Goal: Task Accomplishment & Management: Use online tool/utility

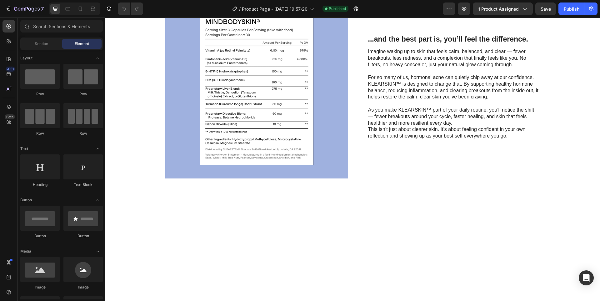
scroll to position [500, 0]
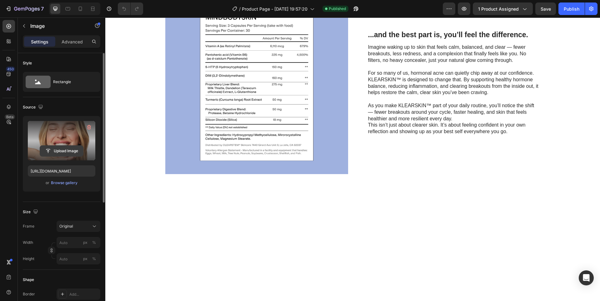
click at [71, 150] on input "file" at bounding box center [61, 151] width 43 height 11
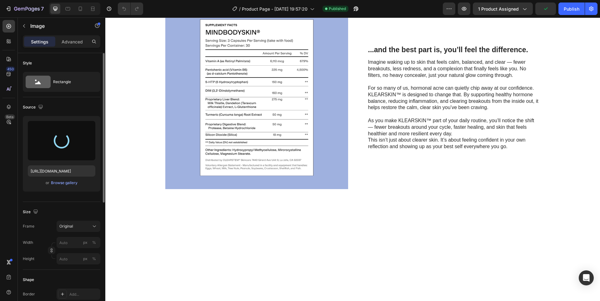
scroll to position [469, 0]
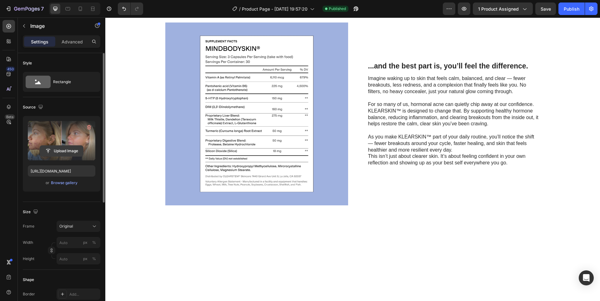
click at [72, 149] on input "file" at bounding box center [61, 151] width 43 height 11
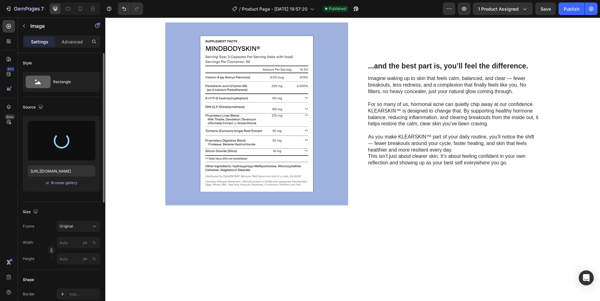
type input "[URL][DOMAIN_NAME]"
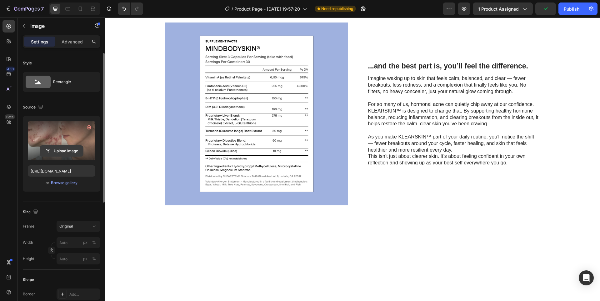
click at [79, 150] on input "file" at bounding box center [61, 151] width 43 height 11
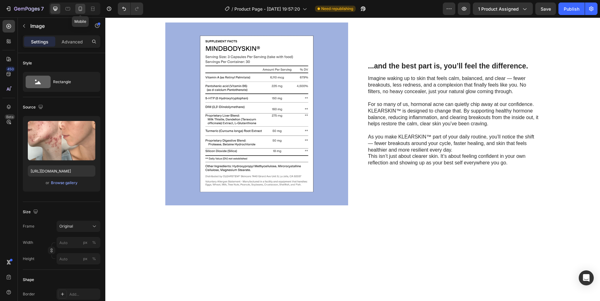
click at [76, 7] on div at bounding box center [80, 9] width 10 height 10
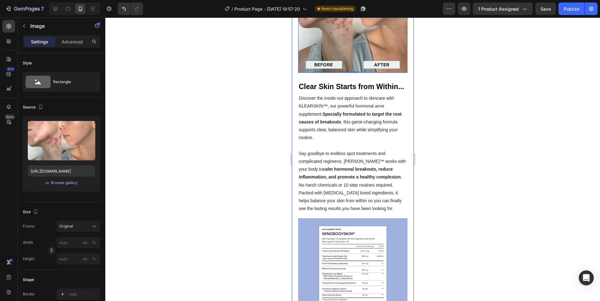
scroll to position [413, 0]
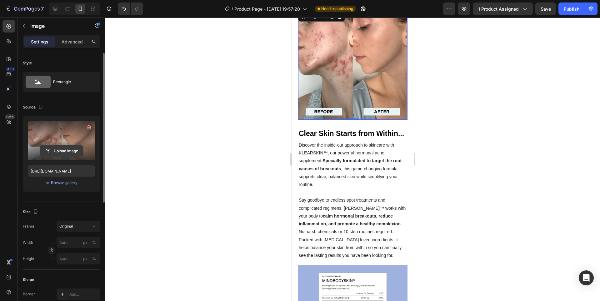
click at [68, 146] on input "file" at bounding box center [61, 151] width 43 height 11
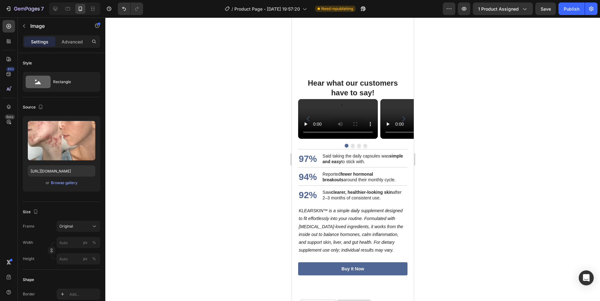
scroll to position [954, 0]
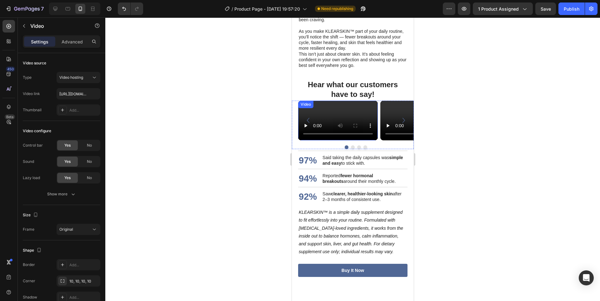
click at [365, 120] on video at bounding box center [338, 121] width 80 height 40
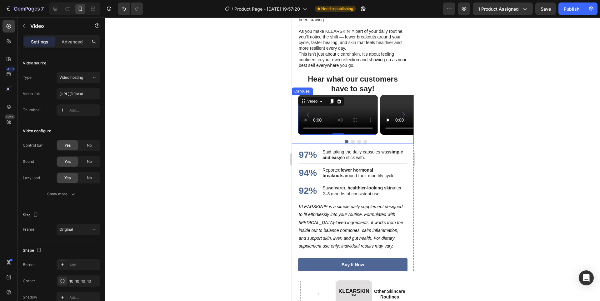
click at [351, 143] on button "Dot" at bounding box center [353, 142] width 4 height 4
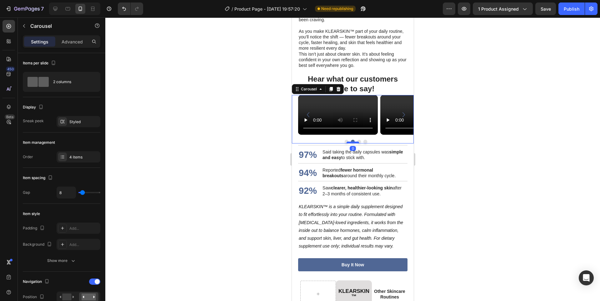
click at [355, 143] on div at bounding box center [352, 143] width 13 height 2
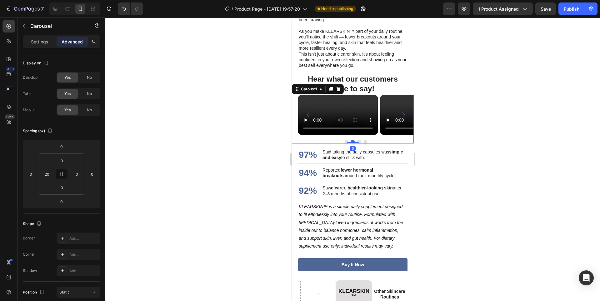
click at [358, 143] on button "Dot" at bounding box center [359, 142] width 4 height 4
click at [363, 143] on button "Dot" at bounding box center [365, 142] width 4 height 4
click at [54, 5] on div at bounding box center [55, 9] width 10 height 10
type input "0"
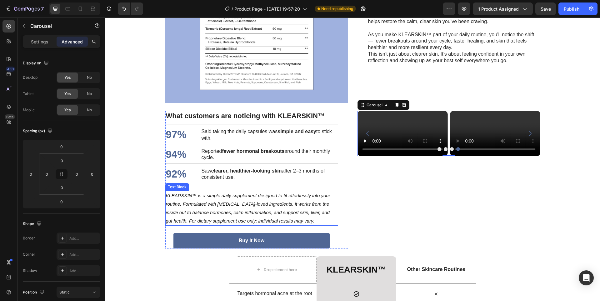
scroll to position [764, 0]
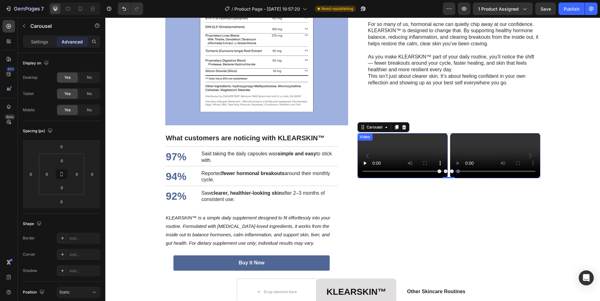
click at [376, 141] on div "Video" at bounding box center [402, 155] width 90 height 45
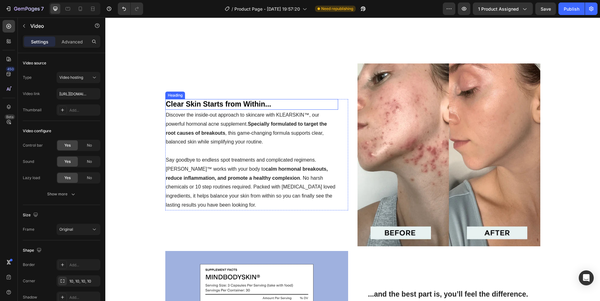
scroll to position [389, 0]
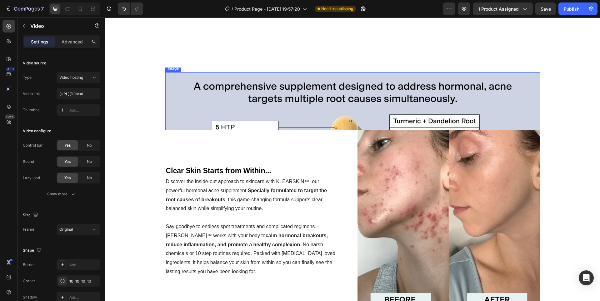
click at [303, 114] on img at bounding box center [352, 149] width 375 height 154
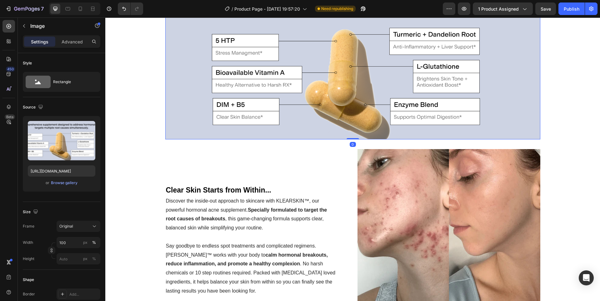
scroll to position [357, 0]
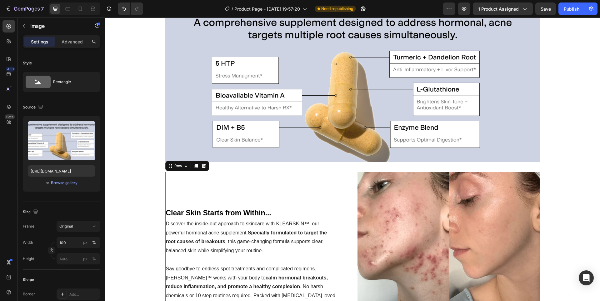
click at [239, 178] on div "Clear Skin Starts from Within... Heading Discover the inside-out approach to sk…" at bounding box center [256, 263] width 183 height 183
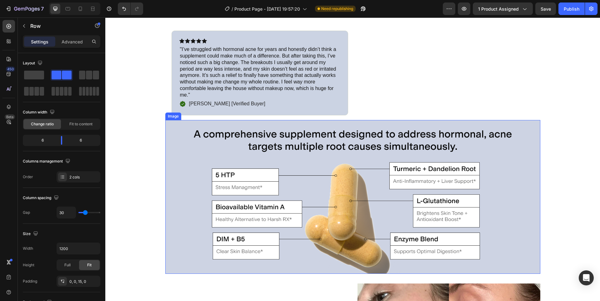
scroll to position [232, 0]
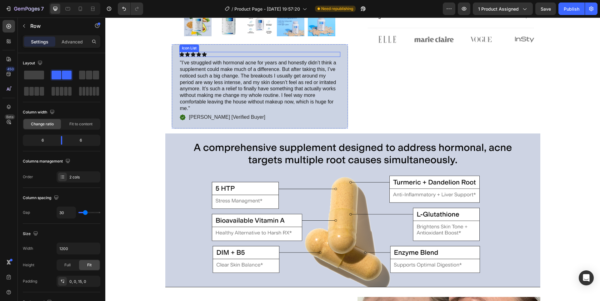
click at [337, 55] on div "Icon Icon Icon Icon Icon" at bounding box center [259, 54] width 161 height 5
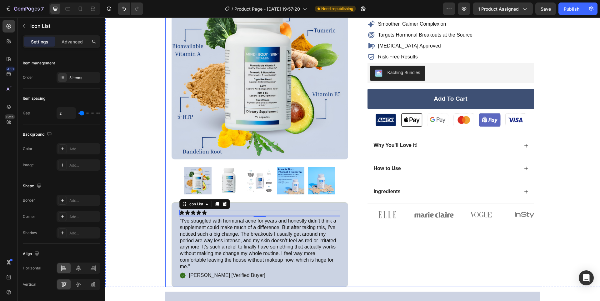
scroll to position [94, 0]
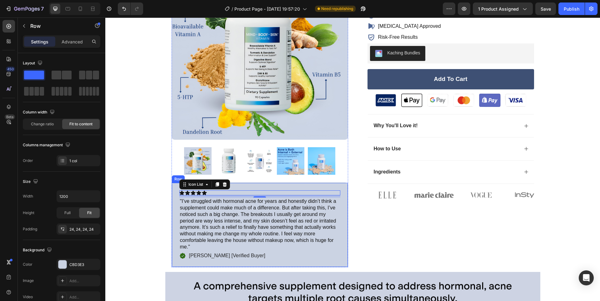
click at [342, 195] on div "Icon Icon Icon Icon Icon Icon List 7 "I’ve struggled with hormonal acne for yea…" at bounding box center [260, 225] width 177 height 85
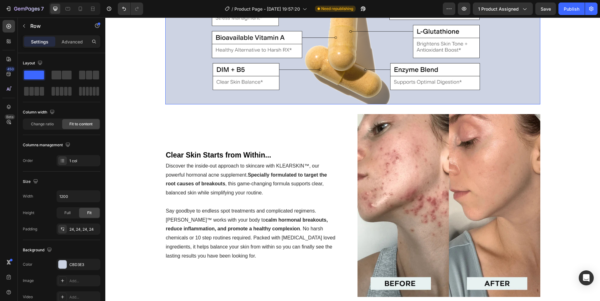
scroll to position [469, 0]
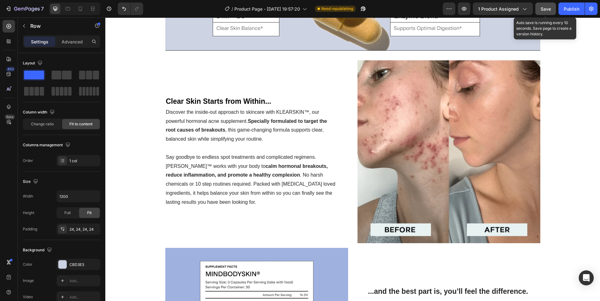
click at [548, 9] on span "Save" at bounding box center [546, 8] width 10 height 5
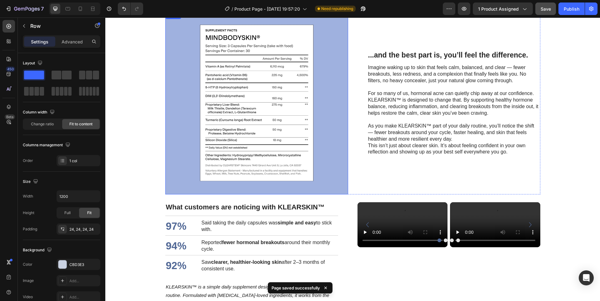
scroll to position [688, 0]
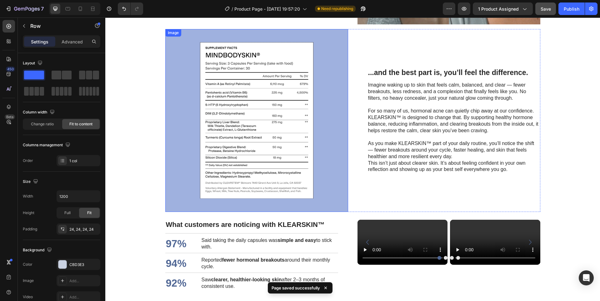
click at [209, 84] on img at bounding box center [256, 120] width 183 height 183
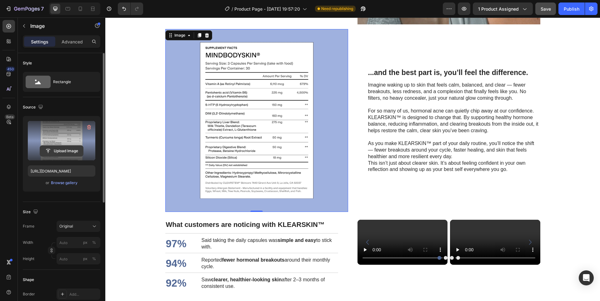
click at [60, 151] on input "file" at bounding box center [61, 151] width 43 height 11
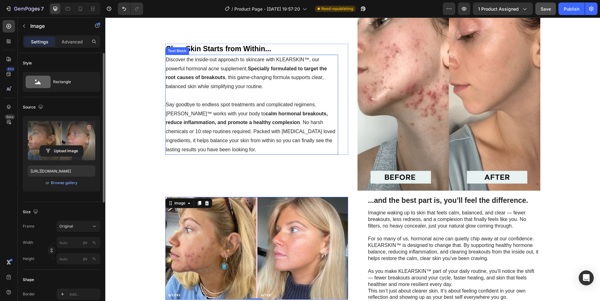
scroll to position [563, 0]
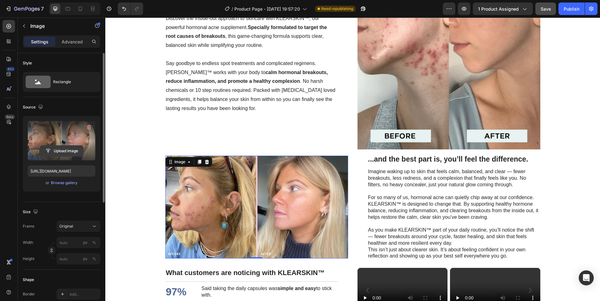
click at [67, 149] on input "file" at bounding box center [61, 151] width 43 height 11
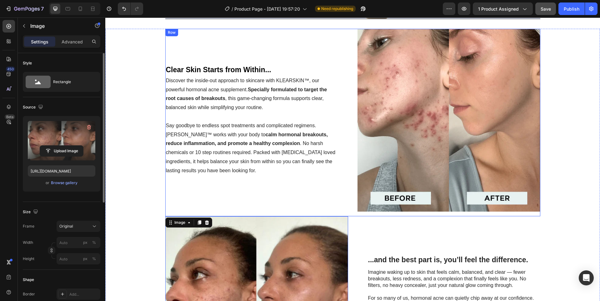
scroll to position [469, 0]
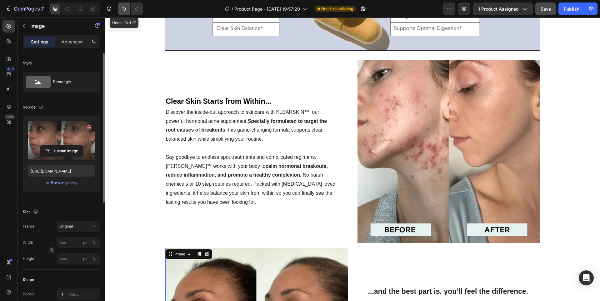
click at [122, 9] on icon "Undo/Redo" at bounding box center [124, 9] width 6 height 6
click at [122, 10] on icon "Undo/Redo" at bounding box center [124, 9] width 6 height 6
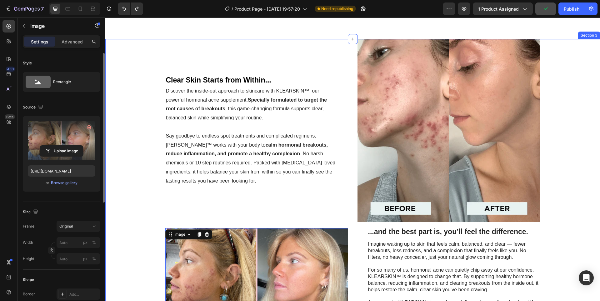
scroll to position [531, 0]
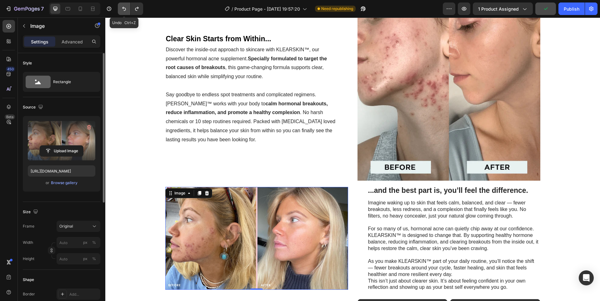
click at [123, 6] on icon "Undo/Redo" at bounding box center [124, 9] width 6 height 6
click at [125, 8] on icon "Undo/Redo" at bounding box center [124, 9] width 6 height 6
type input "[URL][DOMAIN_NAME]"
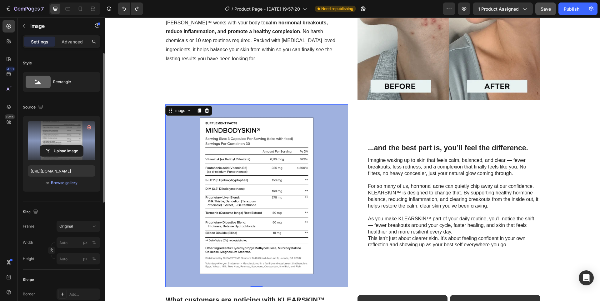
scroll to position [688, 0]
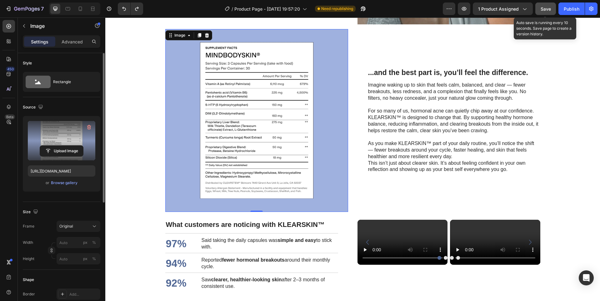
click at [550, 12] on div "Save" at bounding box center [546, 9] width 10 height 7
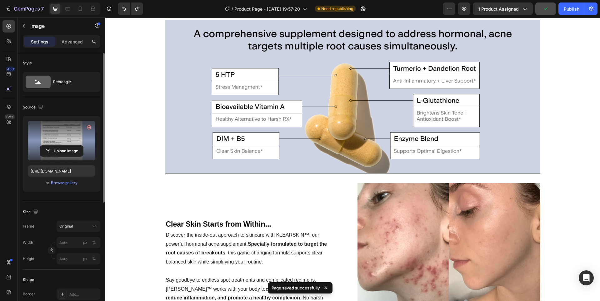
scroll to position [156, 0]
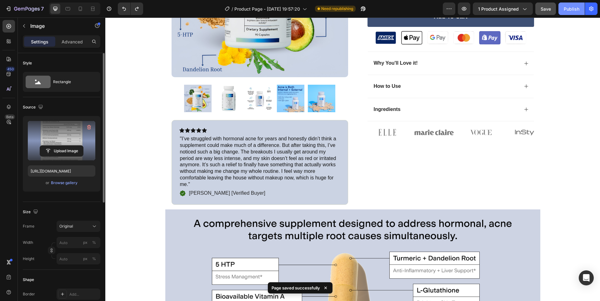
click at [569, 10] on div "Publish" at bounding box center [572, 9] width 16 height 7
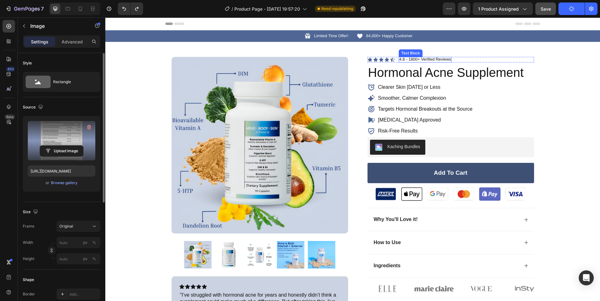
click at [463, 56] on div "Product Images Icon Icon Icon Icon Icon Icon List "I’ve struggled with hormonal…" at bounding box center [352, 201] width 375 height 319
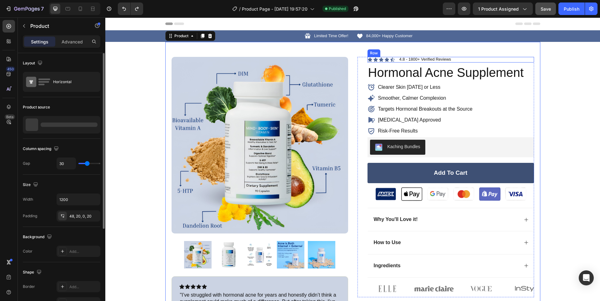
click at [465, 58] on div "Icon Icon Icon Icon Icon Icon List 4.8 - 1800+ Verified Reviews Text Block Row" at bounding box center [451, 60] width 167 height 6
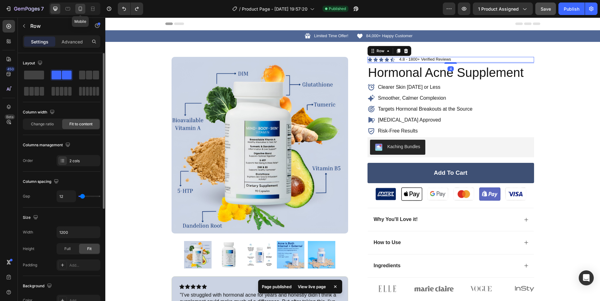
click at [77, 7] on div at bounding box center [80, 9] width 10 height 10
type input "100%"
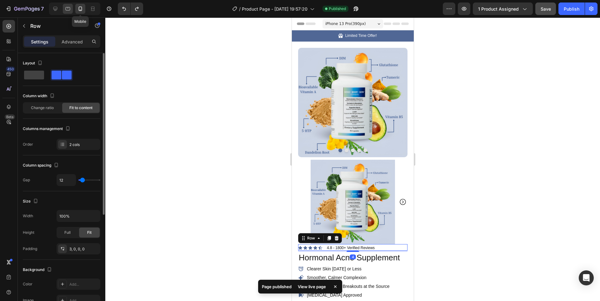
click at [68, 9] on icon at bounding box center [68, 9] width 6 height 6
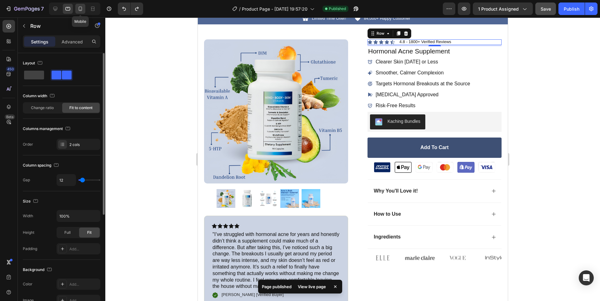
click at [82, 9] on icon at bounding box center [80, 9] width 6 height 6
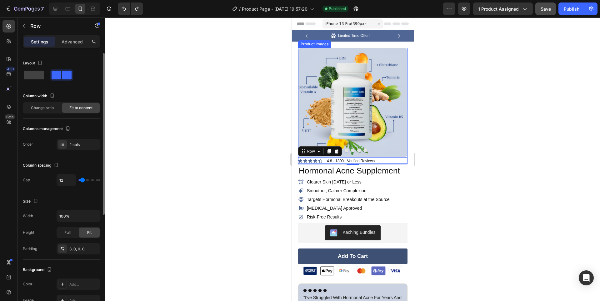
click at [390, 138] on img at bounding box center [352, 102] width 109 height 109
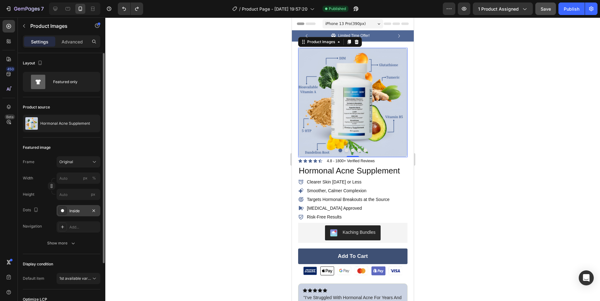
click at [77, 213] on div "Inside" at bounding box center [78, 211] width 18 height 6
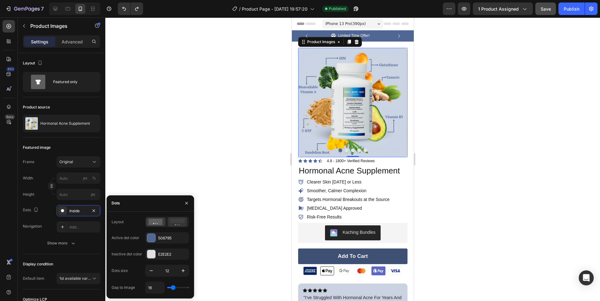
click at [177, 222] on rect at bounding box center [177, 221] width 14 height 5
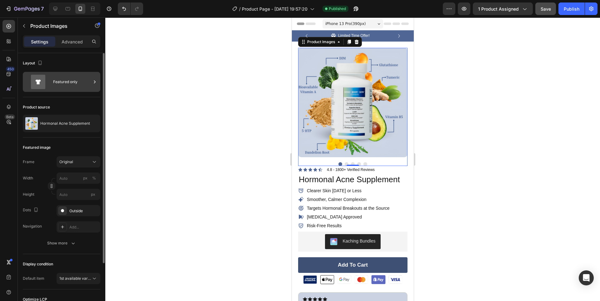
click at [54, 86] on div "Featured only" at bounding box center [72, 82] width 38 height 14
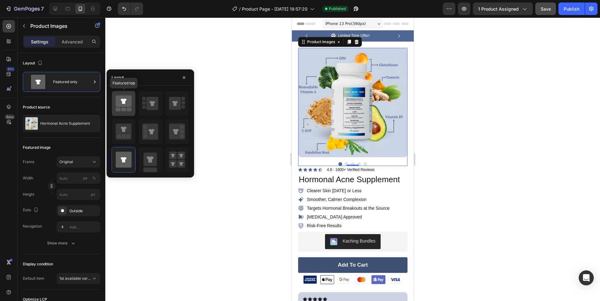
click at [126, 100] on icon at bounding box center [124, 100] width 6 height 5
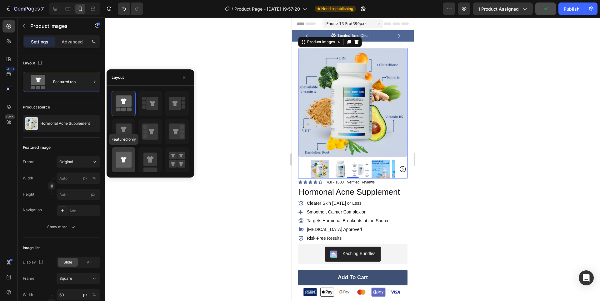
click at [125, 148] on div at bounding box center [123, 159] width 23 height 25
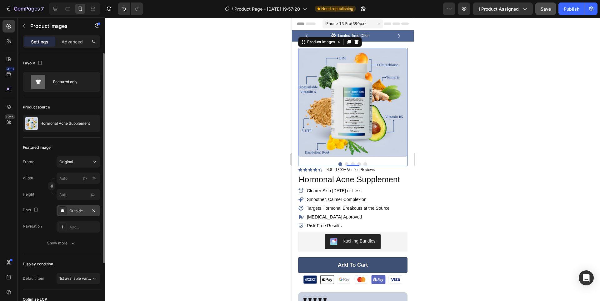
click at [73, 210] on div "Outside" at bounding box center [78, 211] width 18 height 6
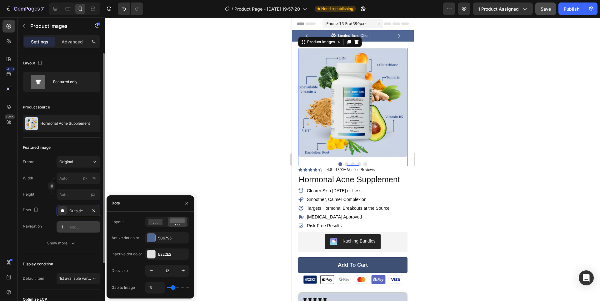
click at [72, 231] on div "Add..." at bounding box center [79, 226] width 44 height 11
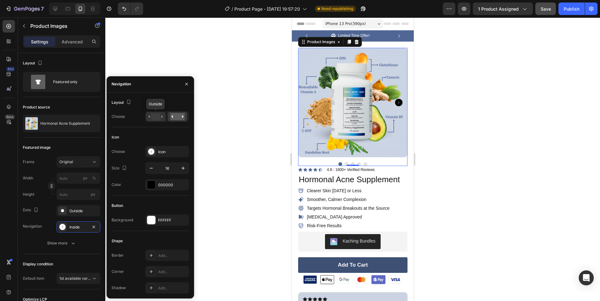
click at [160, 116] on rect at bounding box center [155, 116] width 9 height 7
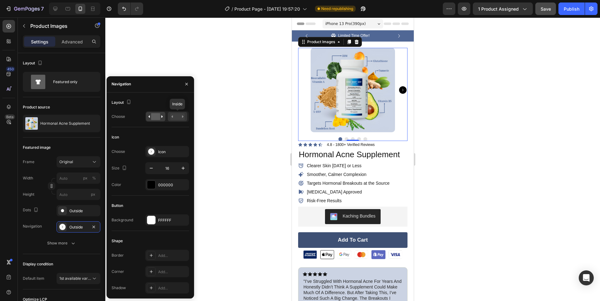
click at [179, 116] on rect at bounding box center [177, 116] width 14 height 7
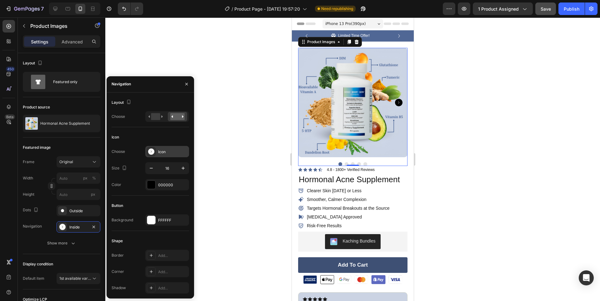
click at [159, 148] on div "Icon" at bounding box center [167, 151] width 44 height 11
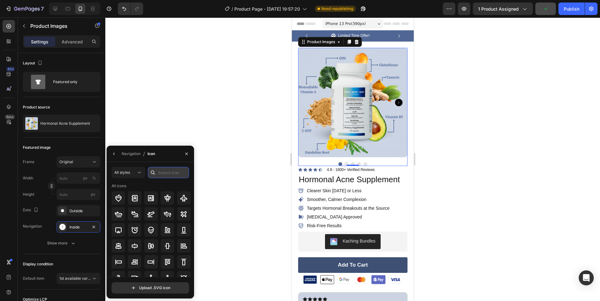
click at [162, 177] on input "text" at bounding box center [168, 172] width 41 height 11
type input "arrow"
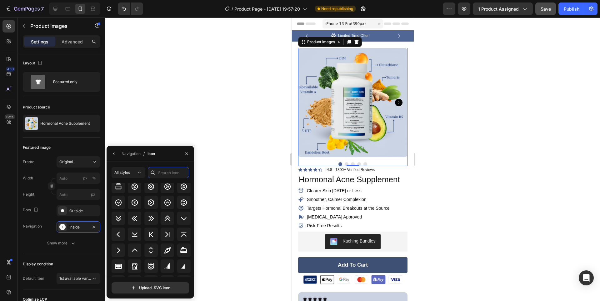
scroll to position [772, 0]
click at [118, 248] on icon at bounding box center [118, 249] width 3 height 5
click at [119, 232] on icon at bounding box center [118, 233] width 3 height 5
click at [120, 247] on icon at bounding box center [119, 250] width 8 height 8
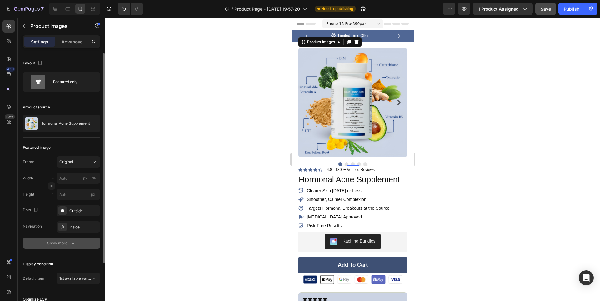
click at [54, 244] on div "Show more" at bounding box center [61, 243] width 29 height 6
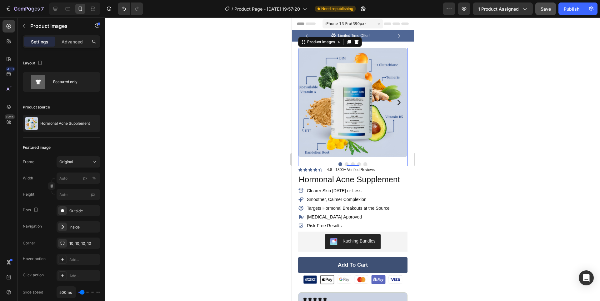
click at [395, 99] on icon "Carousel Next Arrow" at bounding box center [399, 103] width 8 height 8
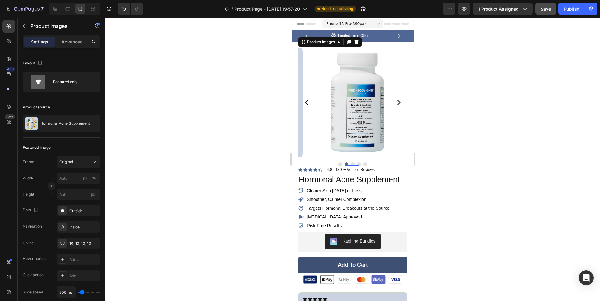
click at [395, 99] on icon "Carousel Next Arrow" at bounding box center [399, 103] width 8 height 8
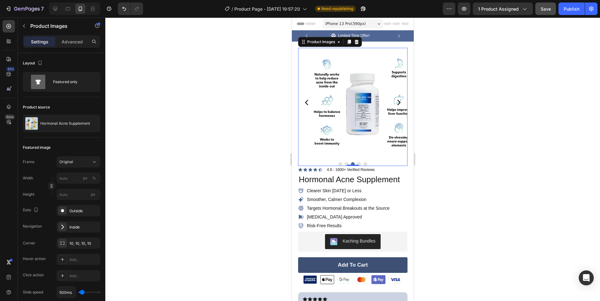
click at [308, 99] on icon "Carousel Back Arrow" at bounding box center [307, 103] width 8 height 8
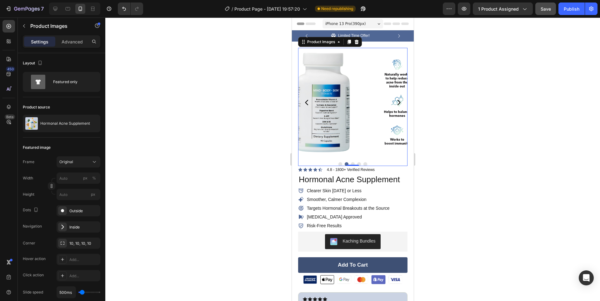
click at [308, 99] on icon "Carousel Back Arrow" at bounding box center [307, 103] width 8 height 8
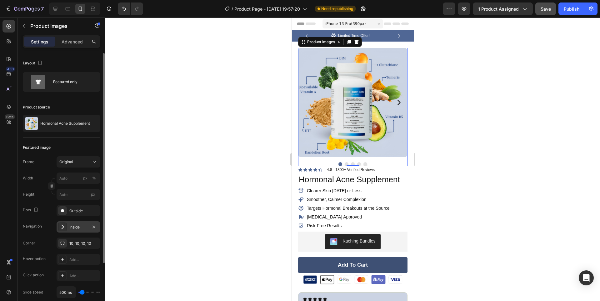
click at [73, 230] on div "Inside" at bounding box center [79, 226] width 44 height 11
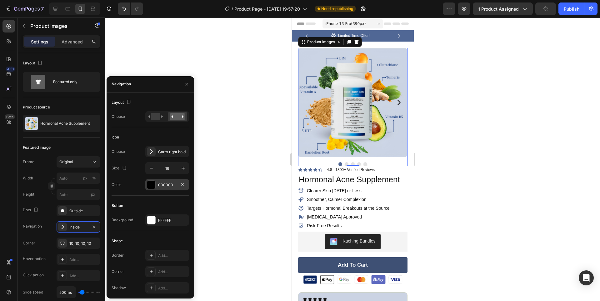
click at [173, 188] on div "000000" at bounding box center [167, 184] width 44 height 11
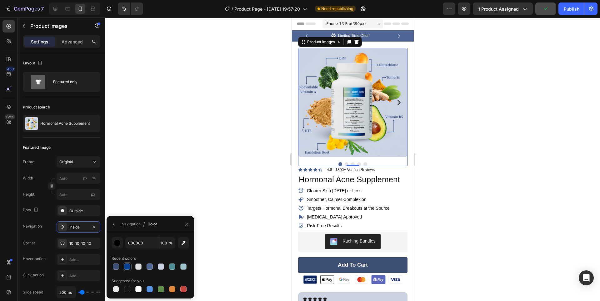
click at [125, 267] on div at bounding box center [127, 267] width 6 height 6
click at [174, 289] on div at bounding box center [172, 289] width 6 height 6
click at [138, 266] on div at bounding box center [138, 267] width 6 height 6
click at [127, 289] on div at bounding box center [127, 289] width 6 height 6
click at [128, 266] on div at bounding box center [127, 267] width 6 height 6
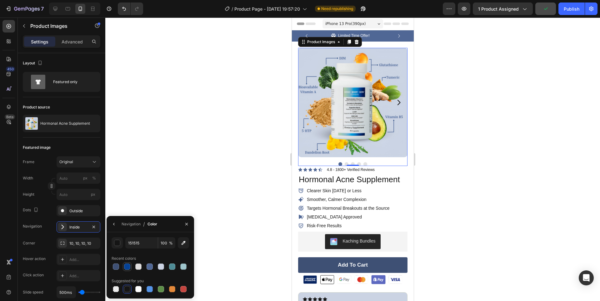
type input "054296"
click at [184, 186] on div at bounding box center [352, 160] width 495 height 284
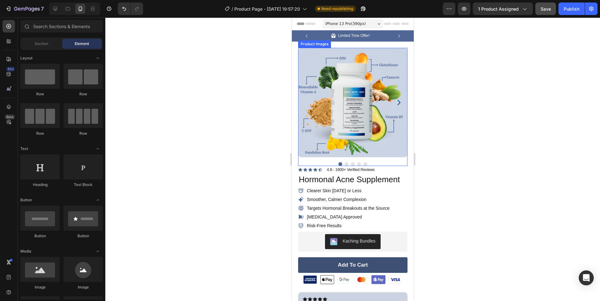
click at [397, 99] on icon "Carousel Next Arrow" at bounding box center [399, 103] width 8 height 8
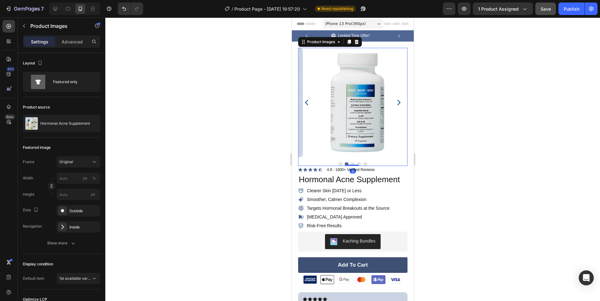
click at [397, 101] on icon "Carousel Next Arrow" at bounding box center [398, 102] width 3 height 5
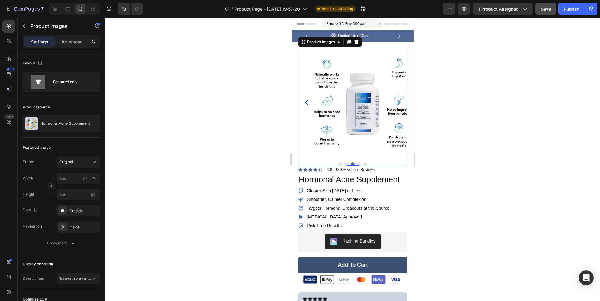
click at [305, 100] on icon "Carousel Back Arrow" at bounding box center [307, 103] width 8 height 8
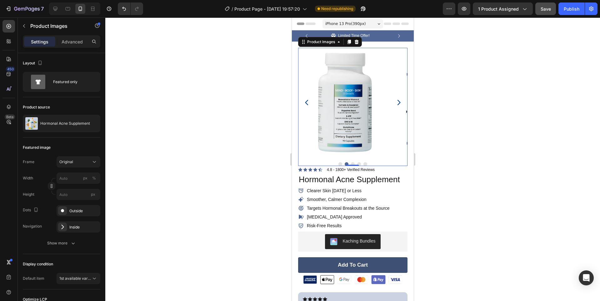
click at [305, 100] on icon "Carousel Back Arrow" at bounding box center [307, 103] width 8 height 8
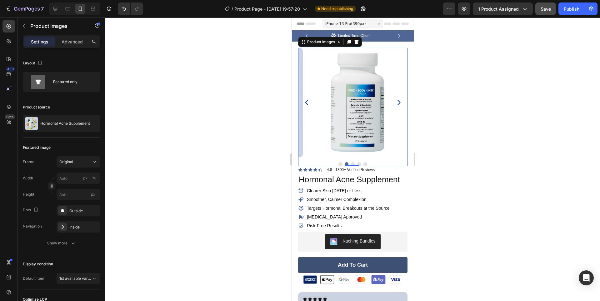
click at [305, 100] on icon "Carousel Back Arrow" at bounding box center [307, 103] width 8 height 8
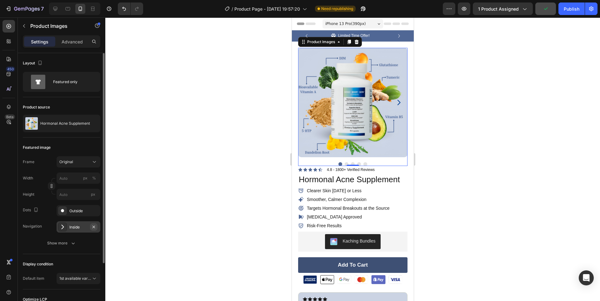
click at [94, 227] on icon "button" at bounding box center [94, 226] width 3 height 3
click at [58, 248] on button "Show more" at bounding box center [62, 243] width 78 height 11
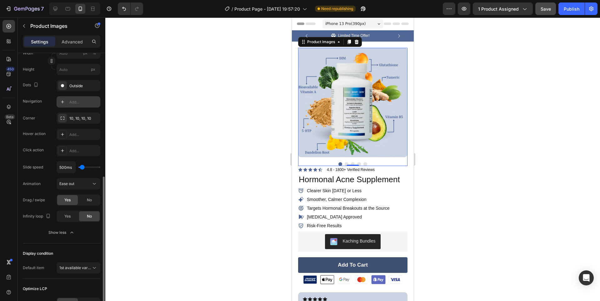
scroll to position [156, 0]
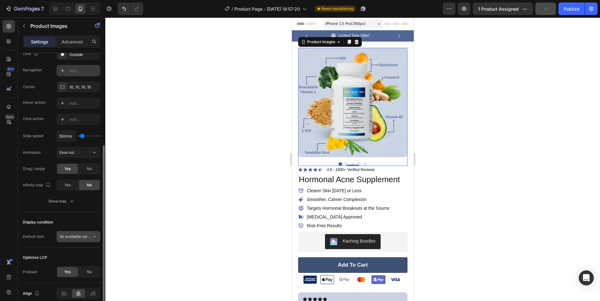
click at [75, 239] on span "1st available variant" at bounding box center [75, 237] width 32 height 6
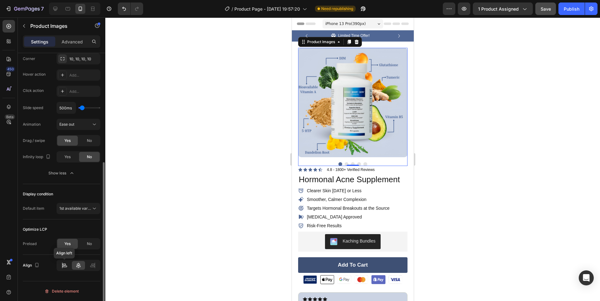
click at [65, 265] on icon at bounding box center [64, 265] width 3 height 2
click at [76, 266] on icon at bounding box center [78, 265] width 6 height 6
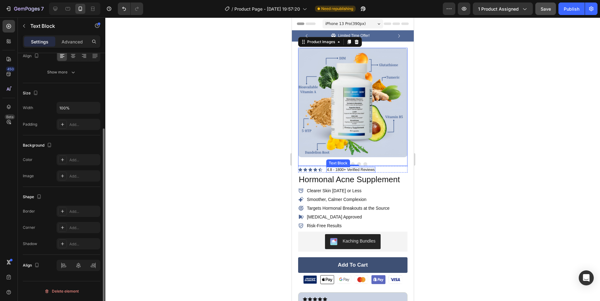
click at [327, 168] on p "4.8 - 1800+ Verified Reviews" at bounding box center [351, 170] width 48 height 4
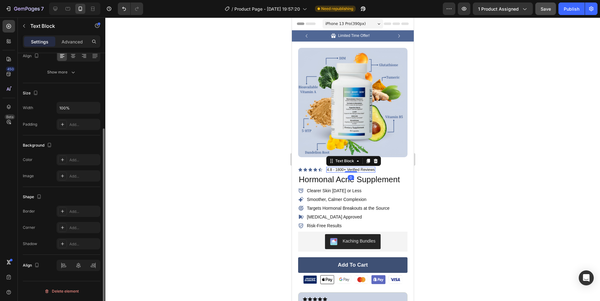
scroll to position [0, 0]
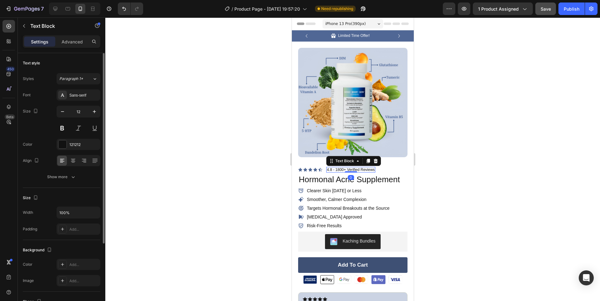
click at [229, 160] on div at bounding box center [352, 160] width 495 height 284
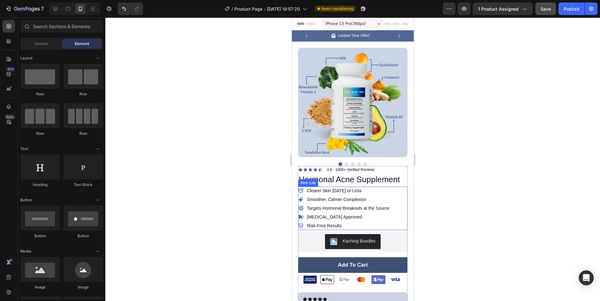
click at [390, 189] on div "Clearer Skin [DATE] or Less Smoother, Calmer Complexion Targets Hormonal Breako…" at bounding box center [352, 208] width 109 height 43
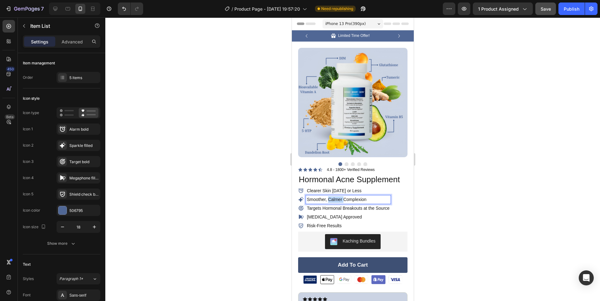
click at [337, 196] on p "Smoother, Calmer Complexion" at bounding box center [348, 199] width 83 height 7
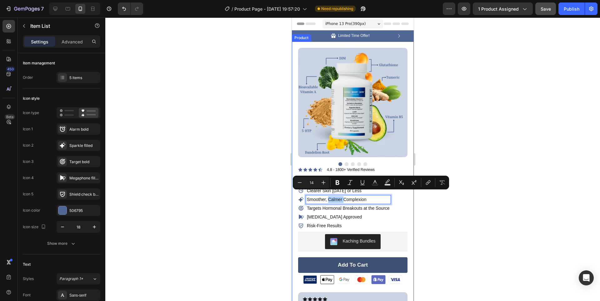
click at [194, 190] on div at bounding box center [352, 160] width 495 height 284
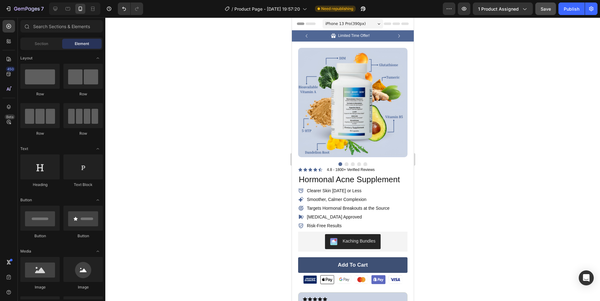
click at [549, 13] on button "Save" at bounding box center [546, 9] width 21 height 13
click at [566, 11] on div "Publish" at bounding box center [572, 9] width 16 height 7
click at [395, 34] on icon "Carousel Next Arrow" at bounding box center [398, 36] width 7 height 7
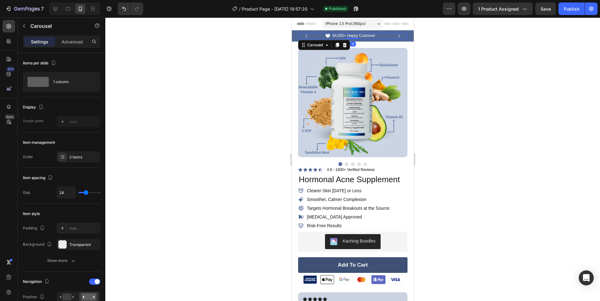
click at [304, 36] on icon "Carousel Back Arrow" at bounding box center [306, 36] width 7 height 7
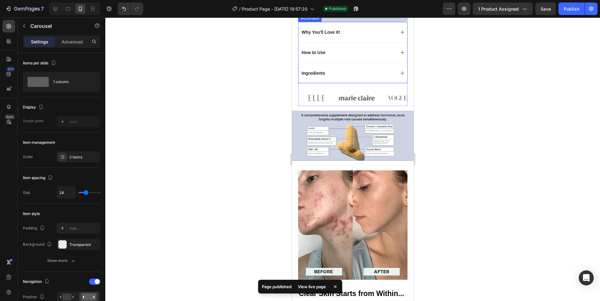
scroll to position [406, 0]
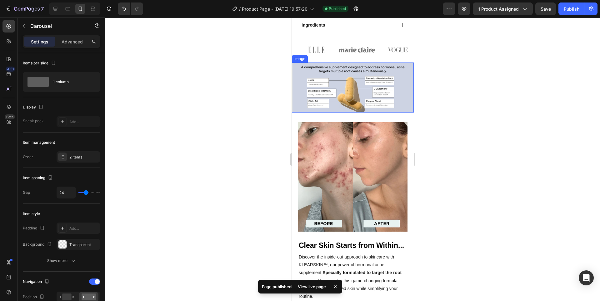
click at [335, 84] on img at bounding box center [353, 88] width 122 height 50
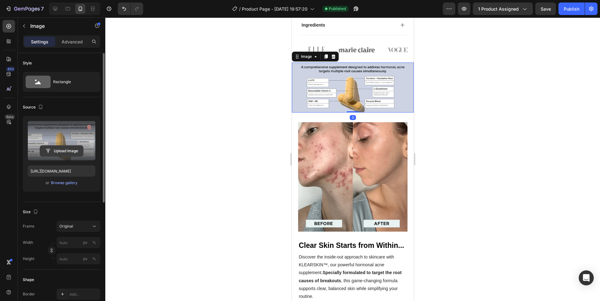
click at [75, 147] on input "file" at bounding box center [61, 151] width 43 height 11
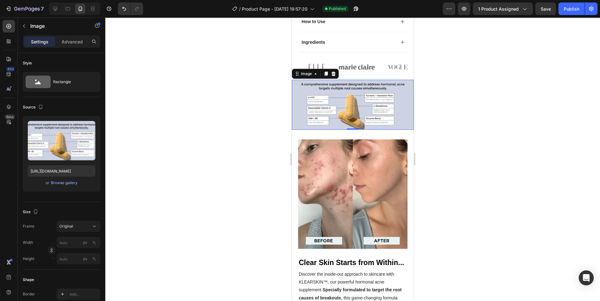
scroll to position [375, 0]
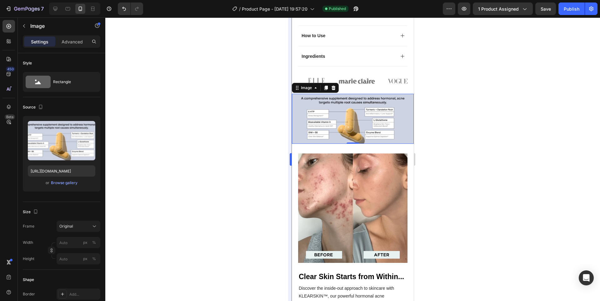
drag, startPoint x: 583, startPoint y: 134, endPoint x: 571, endPoint y: 134, distance: 12.8
click at [292, 117] on img at bounding box center [353, 119] width 122 height 50
click at [335, 88] on icon at bounding box center [333, 88] width 4 height 4
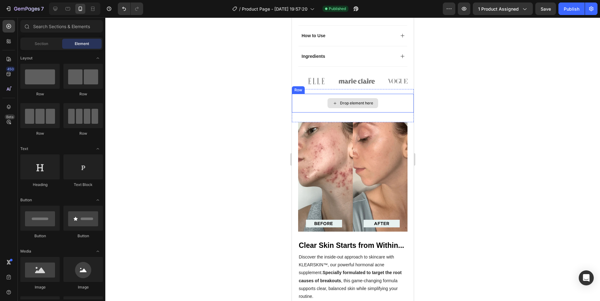
click at [308, 103] on div "Drop element here" at bounding box center [353, 103] width 122 height 19
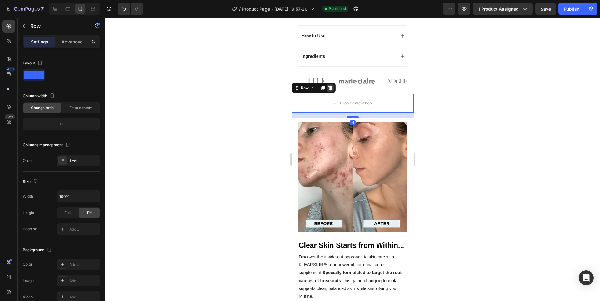
click at [329, 89] on icon at bounding box center [330, 88] width 4 height 4
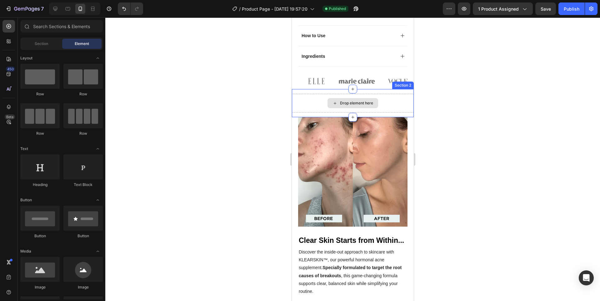
click at [327, 103] on div "Drop element here" at bounding box center [352, 103] width 51 height 10
click at [313, 96] on div "Drop element here" at bounding box center [353, 103] width 122 height 19
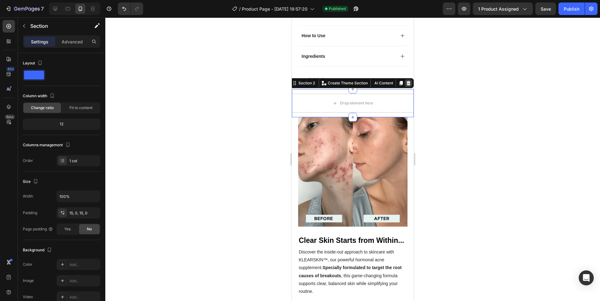
click at [406, 83] on div at bounding box center [409, 83] width 8 height 8
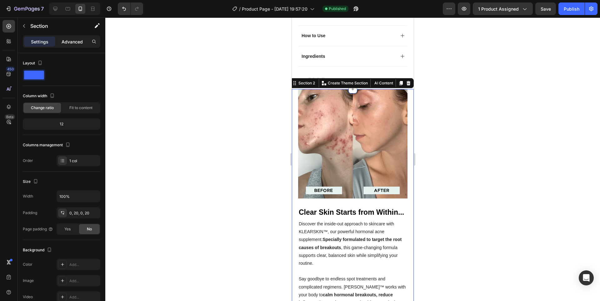
click at [70, 44] on p "Advanced" at bounding box center [72, 41] width 21 height 7
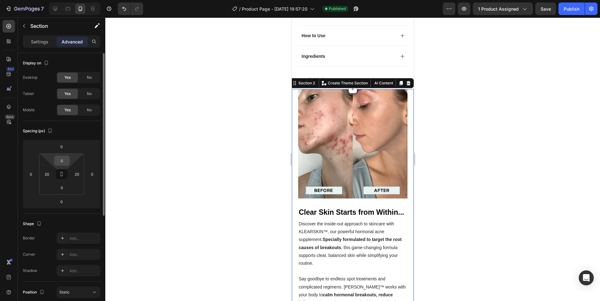
click at [57, 161] on input "0" at bounding box center [62, 160] width 13 height 9
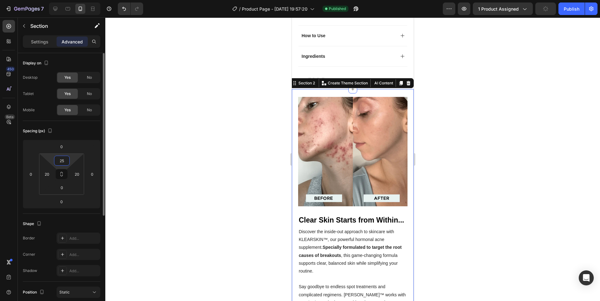
click at [62, 163] on input "25" at bounding box center [62, 160] width 13 height 9
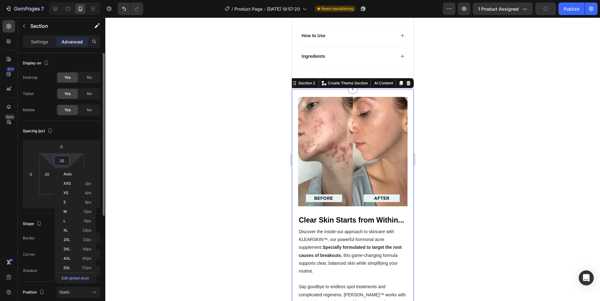
click at [62, 162] on input "25" at bounding box center [62, 160] width 13 height 9
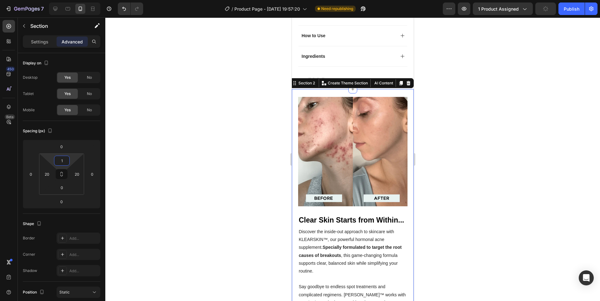
type input "15"
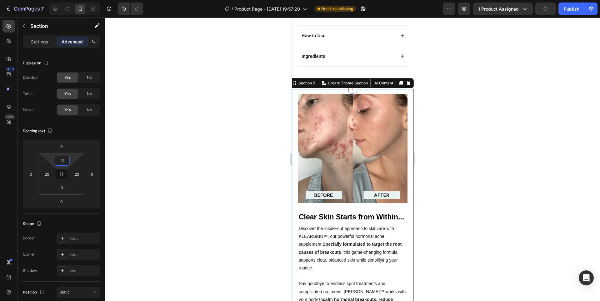
click at [161, 142] on div at bounding box center [352, 160] width 495 height 284
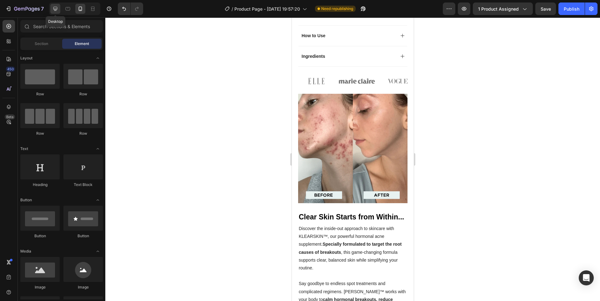
drag, startPoint x: 56, startPoint y: 8, endPoint x: 205, endPoint y: 93, distance: 172.4
click at [56, 8] on icon at bounding box center [55, 9] width 6 height 6
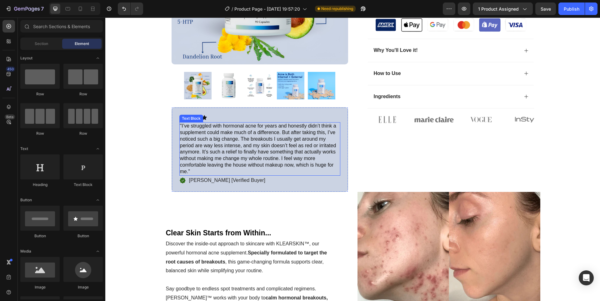
scroll to position [206, 0]
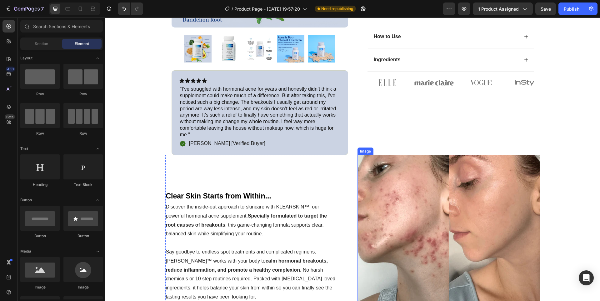
click at [327, 160] on div "Clear Skin Starts from Within... Heading Discover the inside-out approach to sk…" at bounding box center [256, 246] width 183 height 183
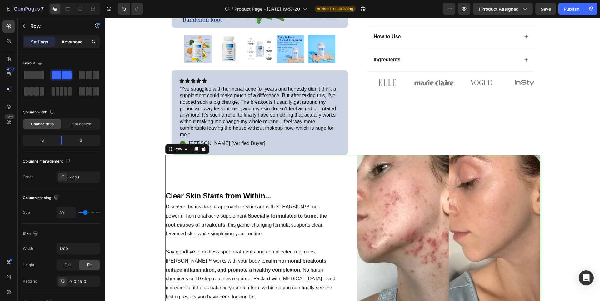
drag, startPoint x: 70, startPoint y: 42, endPoint x: 72, endPoint y: 45, distance: 3.4
click at [71, 42] on p "Advanced" at bounding box center [72, 41] width 21 height 7
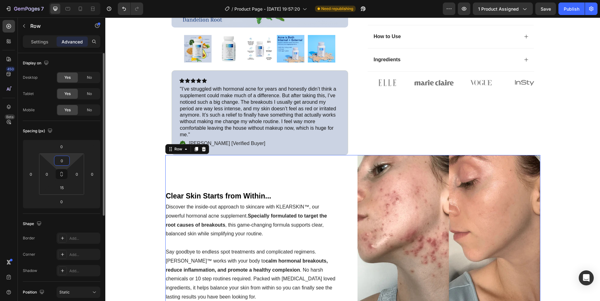
click at [62, 161] on input "0" at bounding box center [62, 160] width 13 height 9
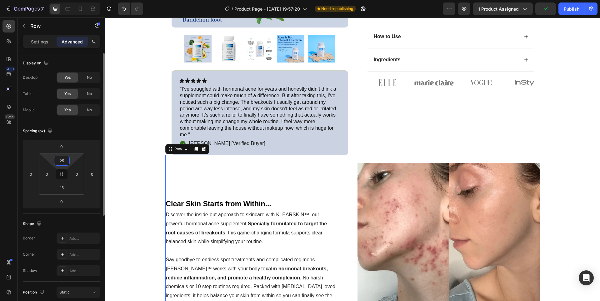
click at [62, 161] on input "25" at bounding box center [62, 160] width 13 height 9
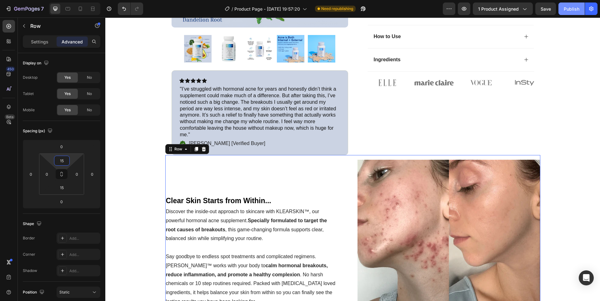
type input "15"
click at [581, 7] on button "Publish" at bounding box center [572, 9] width 26 height 13
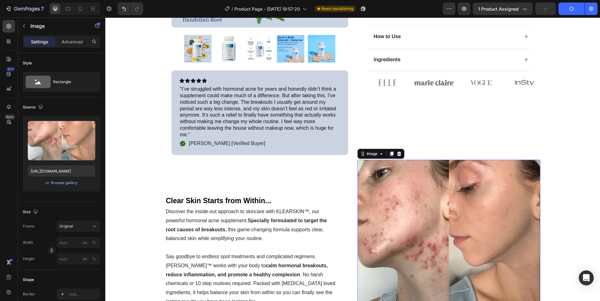
click at [435, 194] on img at bounding box center [449, 251] width 183 height 183
click at [75, 226] on div "Original" at bounding box center [74, 227] width 31 height 6
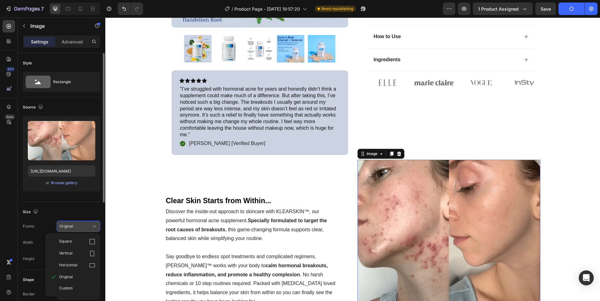
click at [75, 226] on div "Original" at bounding box center [74, 227] width 31 height 6
click at [76, 229] on div "Original" at bounding box center [74, 227] width 31 height 6
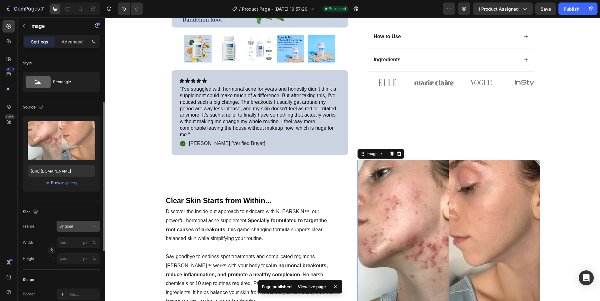
scroll to position [63, 0]
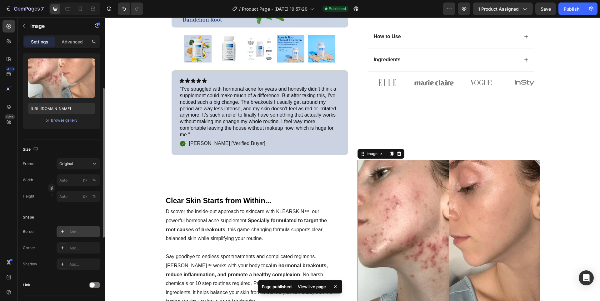
click at [72, 234] on div "Add..." at bounding box center [83, 232] width 29 height 6
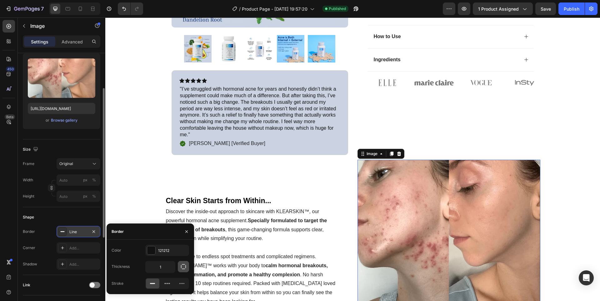
click at [185, 269] on icon "button" at bounding box center [183, 266] width 5 height 5
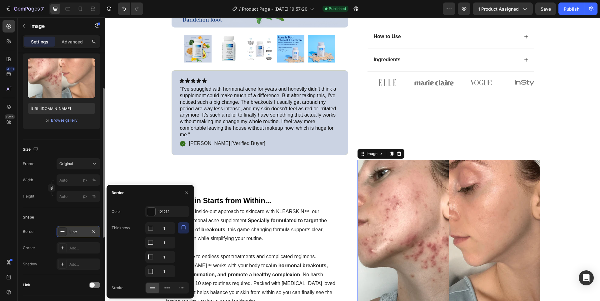
click at [71, 219] on div "Shape" at bounding box center [62, 217] width 78 height 10
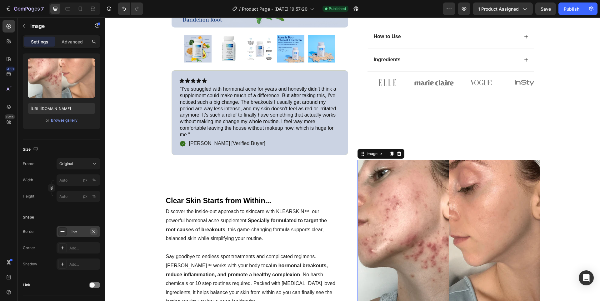
click at [96, 232] on button "button" at bounding box center [94, 232] width 8 height 8
click at [73, 249] on div "Add..." at bounding box center [83, 248] width 29 height 6
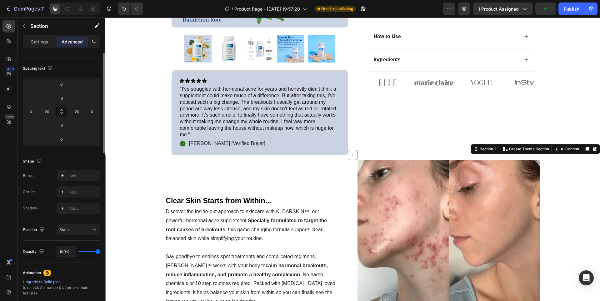
scroll to position [0, 0]
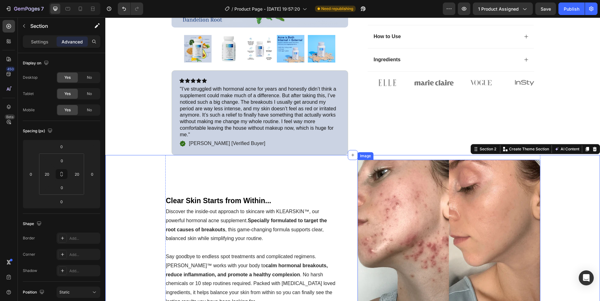
click at [379, 184] on img at bounding box center [449, 251] width 183 height 183
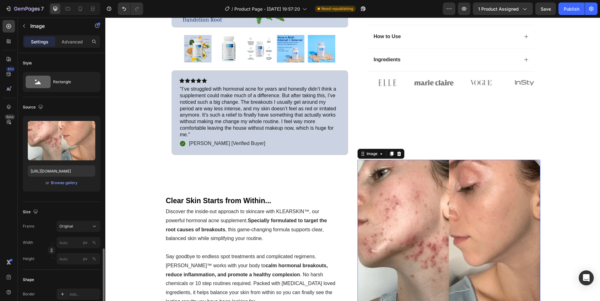
scroll to position [125, 0]
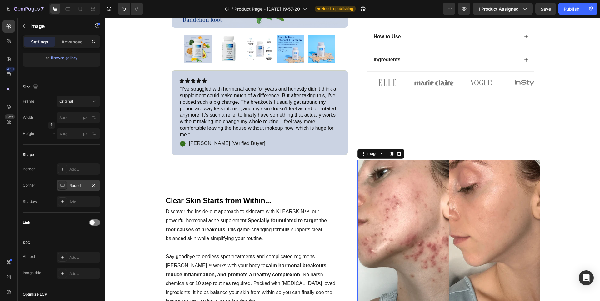
click at [74, 188] on div "Round" at bounding box center [78, 186] width 18 height 6
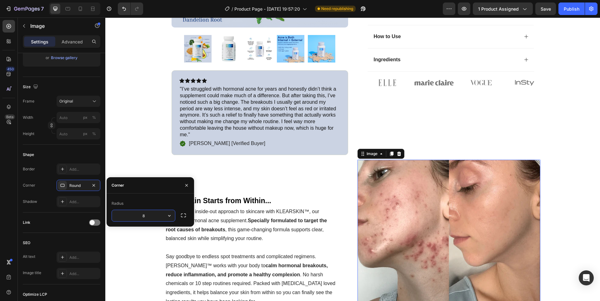
click at [153, 217] on input "8" at bounding box center [143, 215] width 63 height 11
type input "10"
click at [278, 174] on div "Clear Skin Starts from Within... Heading Discover the inside-out approach to sk…" at bounding box center [256, 251] width 183 height 183
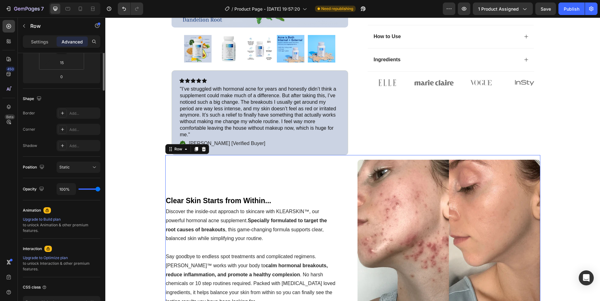
scroll to position [0, 0]
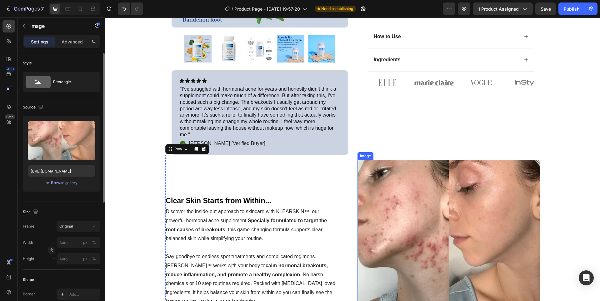
click at [445, 201] on img at bounding box center [449, 251] width 183 height 183
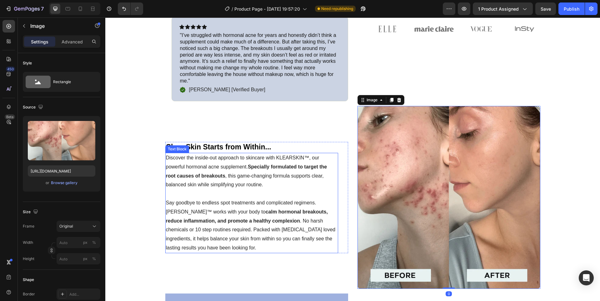
scroll to position [331, 0]
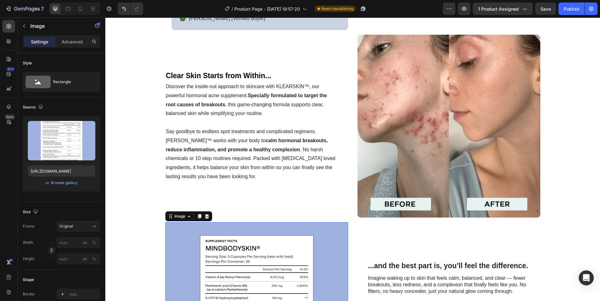
click at [75, 6] on div at bounding box center [74, 9] width 51 height 13
click at [78, 7] on icon at bounding box center [80, 9] width 6 height 6
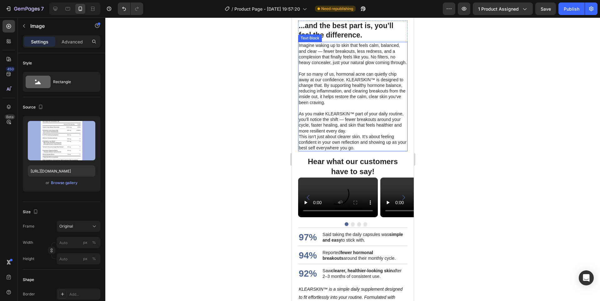
scroll to position [917, 0]
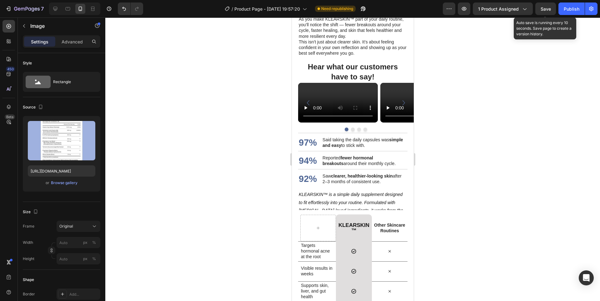
click at [545, 8] on span "Save" at bounding box center [546, 8] width 10 height 5
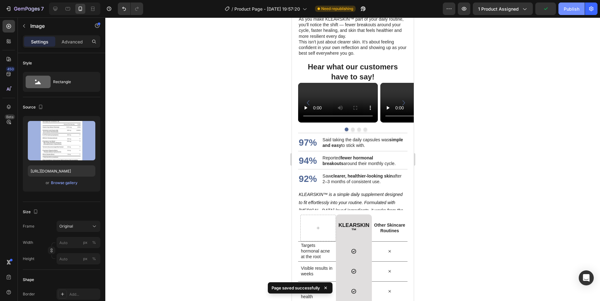
click at [566, 10] on div "Publish" at bounding box center [572, 9] width 16 height 7
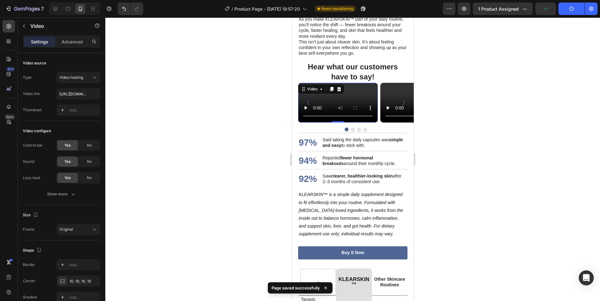
click at [345, 91] on video at bounding box center [338, 103] width 80 height 40
click at [496, 82] on div at bounding box center [352, 160] width 495 height 284
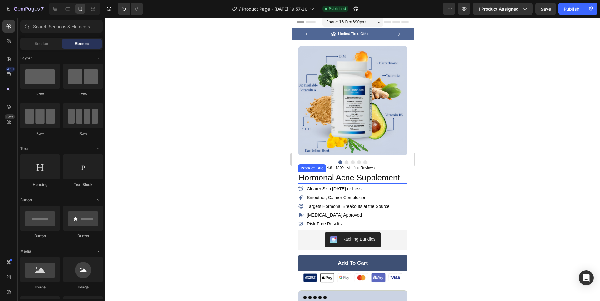
scroll to position [0, 0]
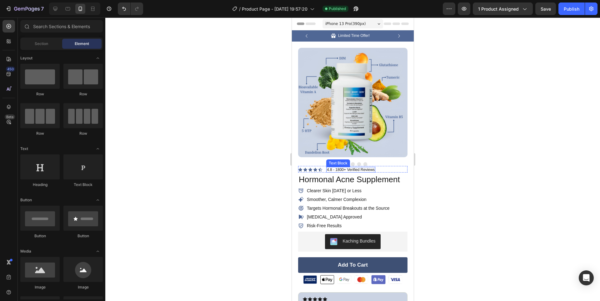
click at [381, 166] on div "Icon Icon Icon Icon Icon Icon List 4.8 - 1800+ Verified Reviews Text Block Row" at bounding box center [352, 169] width 109 height 7
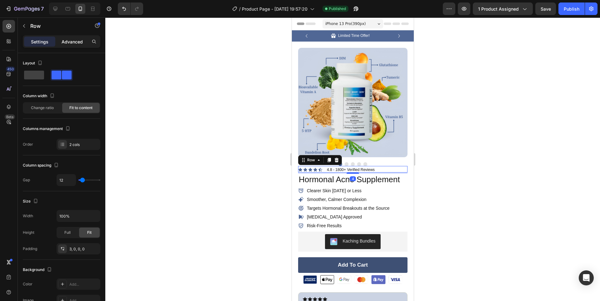
click at [71, 39] on p "Advanced" at bounding box center [72, 41] width 21 height 7
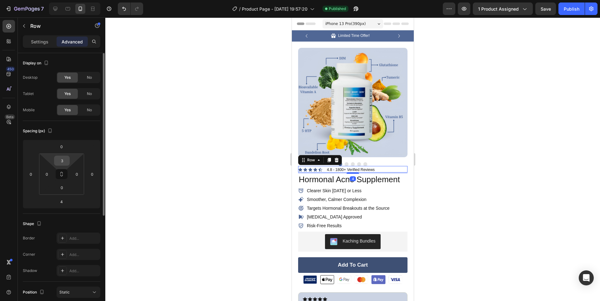
click at [62, 163] on input "3" at bounding box center [62, 160] width 13 height 9
click at [63, 165] on input "5" at bounding box center [62, 160] width 13 height 9
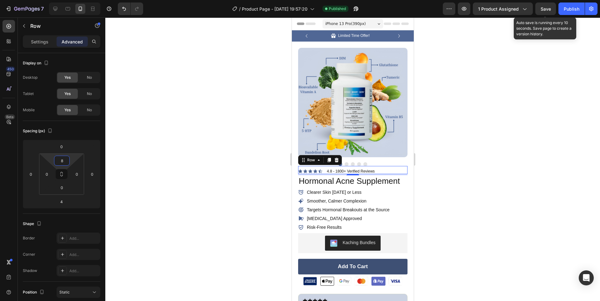
type input "8"
drag, startPoint x: 546, startPoint y: 7, endPoint x: 562, endPoint y: 10, distance: 16.8
click at [547, 8] on span "Save" at bounding box center [546, 8] width 10 height 5
click at [569, 10] on div "Publish" at bounding box center [572, 9] width 16 height 7
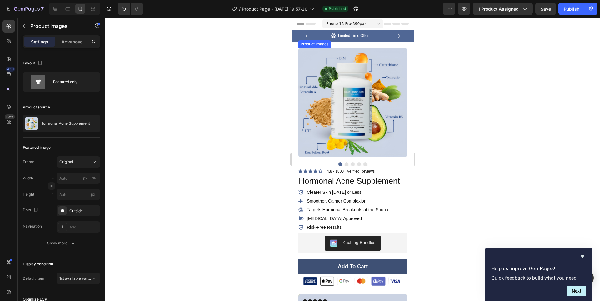
click at [364, 162] on button "Dot" at bounding box center [365, 164] width 4 height 4
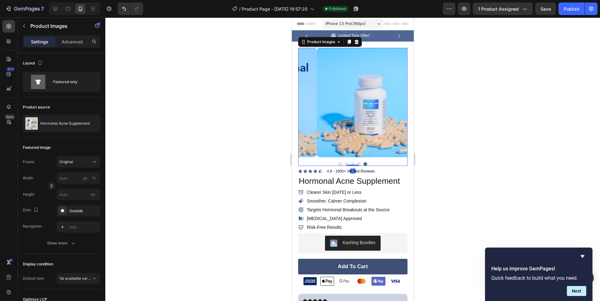
click at [357, 162] on button "Dot" at bounding box center [359, 164] width 4 height 4
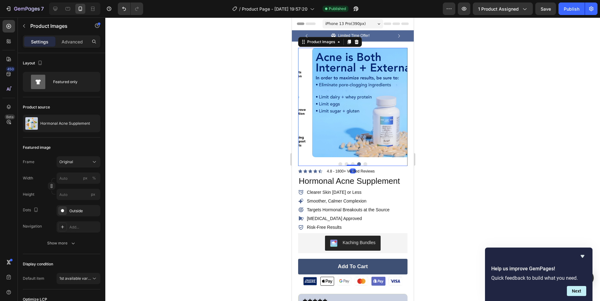
click at [366, 162] on div at bounding box center [352, 164] width 109 height 4
